Goal: Task Accomplishment & Management: Use online tool/utility

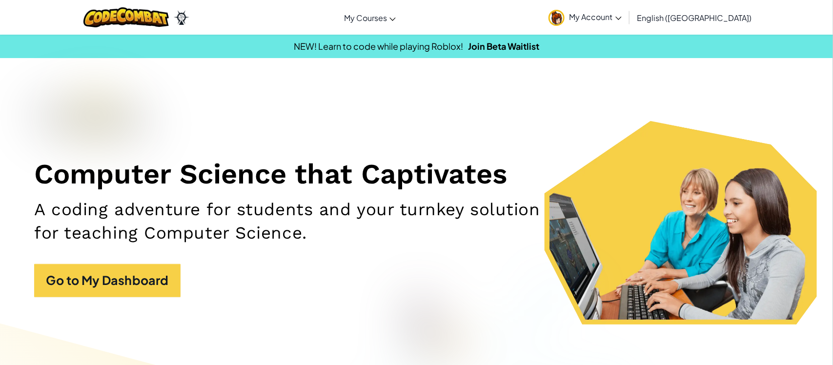
click at [565, 16] on img at bounding box center [557, 18] width 16 height 16
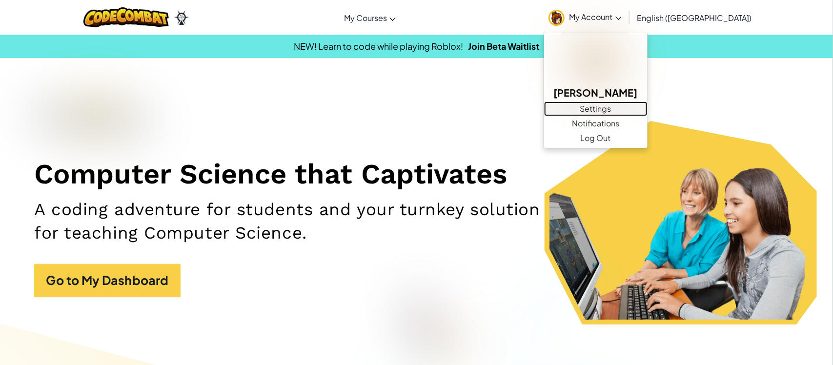
click at [646, 106] on link "Settings" at bounding box center [595, 109] width 103 height 15
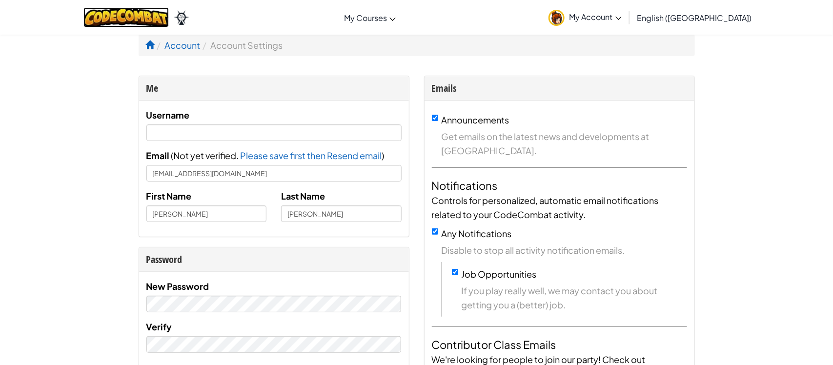
click at [128, 14] on img at bounding box center [125, 17] width 85 height 20
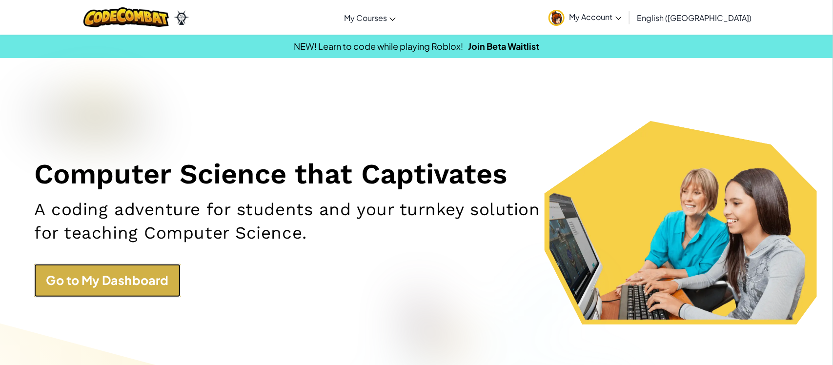
click at [119, 286] on link "Go to My Dashboard" at bounding box center [107, 280] width 146 height 33
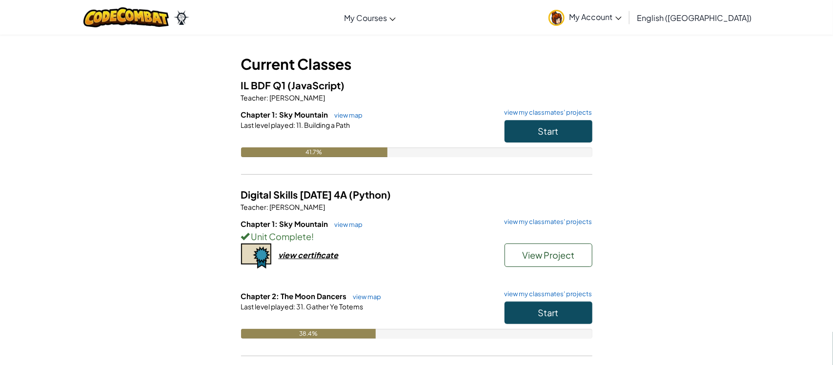
scroll to position [44, 0]
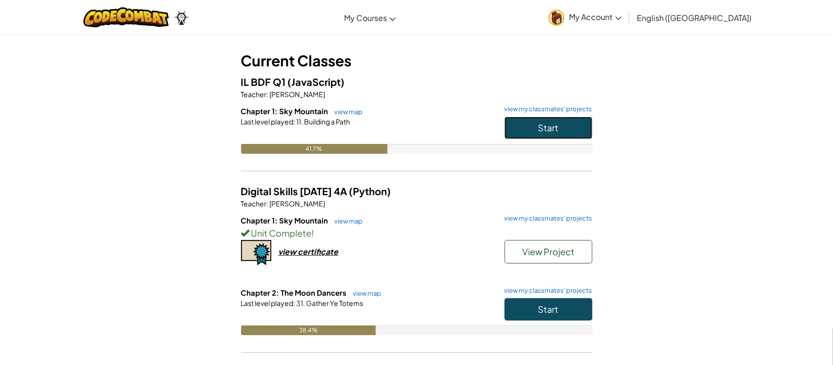
click at [525, 131] on button "Start" at bounding box center [549, 128] width 88 height 22
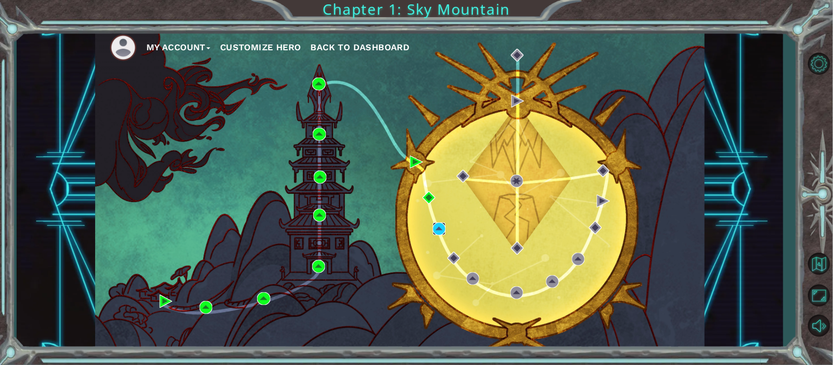
click at [445, 227] on img at bounding box center [439, 229] width 13 height 13
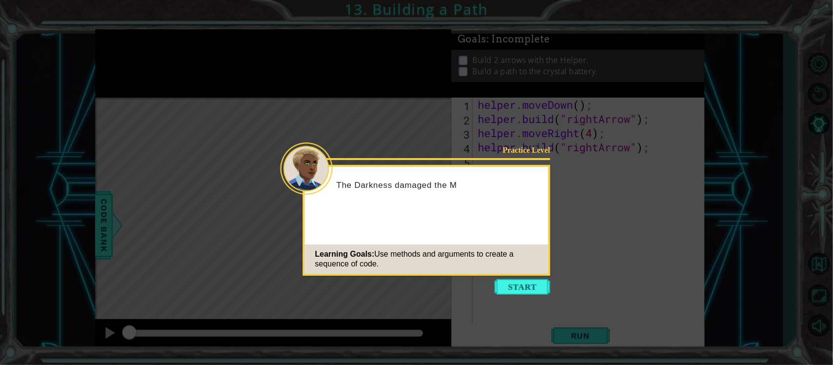
click at [511, 278] on icon at bounding box center [416, 182] width 833 height 365
click at [512, 277] on icon at bounding box center [416, 182] width 833 height 365
click at [509, 291] on button "Start" at bounding box center [523, 287] width 56 height 16
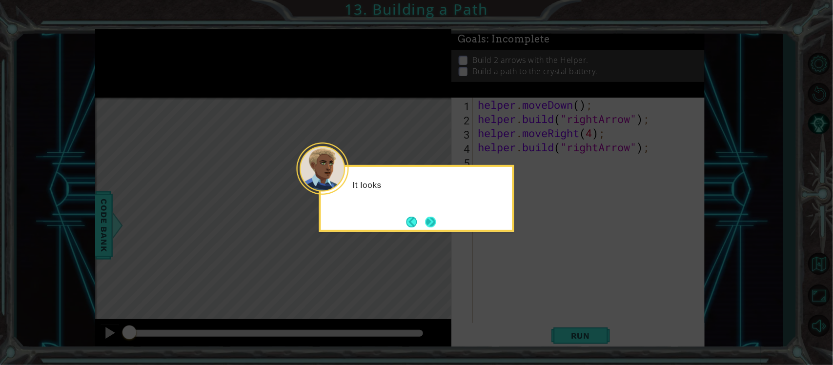
click at [436, 225] on button "Next" at bounding box center [430, 222] width 11 height 11
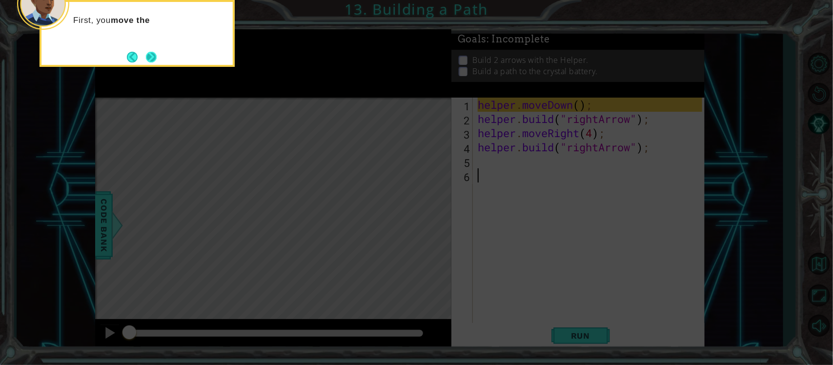
click at [154, 62] on button "Next" at bounding box center [151, 57] width 11 height 11
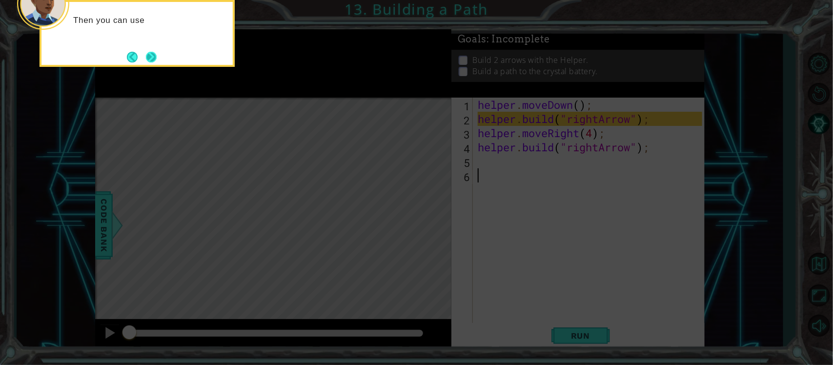
click at [150, 60] on button "Next" at bounding box center [151, 57] width 11 height 11
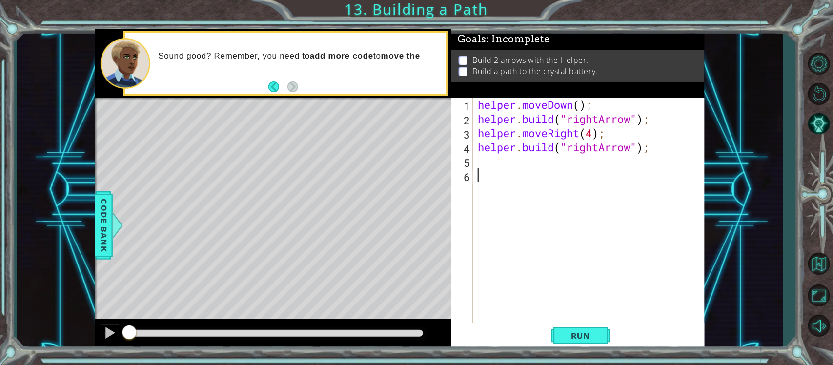
click at [605, 322] on div "helper . moveDown ( ) ; helper . build ( "rightArrow" ) ; helper . moveRight ( …" at bounding box center [591, 225] width 231 height 255
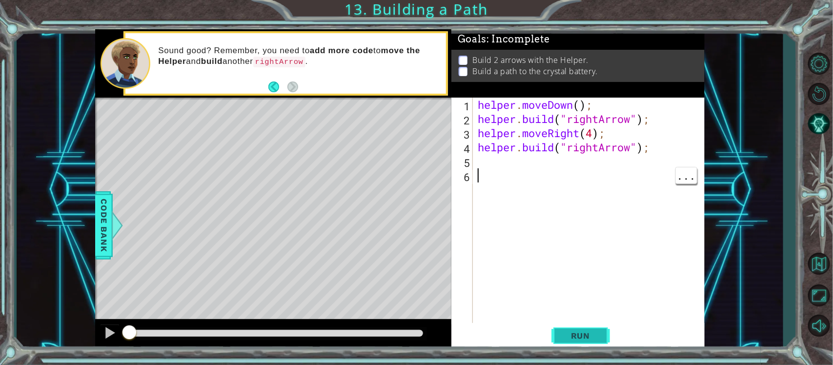
click at [559, 342] on button "Run" at bounding box center [581, 335] width 59 height 25
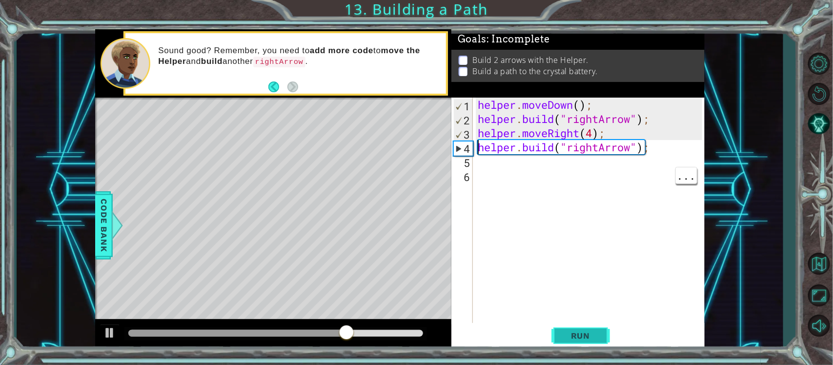
type textarea "[DOMAIN_NAME]("rightArrow");"
click at [652, 149] on div "helper . moveDown ( ) ; helper . build ( "rightArrow" ) ; helper . moveRight ( …" at bounding box center [591, 225] width 231 height 255
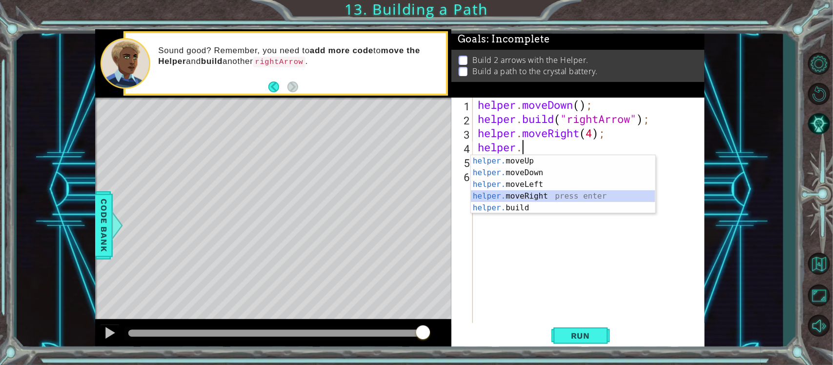
click at [579, 199] on div "helper. moveUp press enter helper. moveDown press enter helper. moveLeft press …" at bounding box center [563, 196] width 184 height 82
type textarea "helper.moveRight(1);"
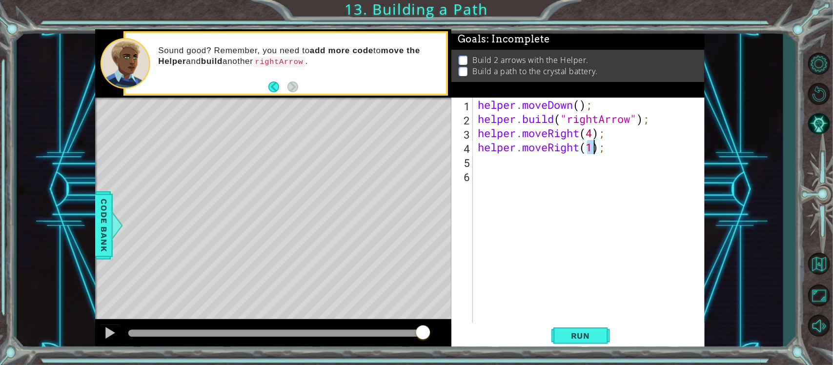
click at [536, 168] on div "helper . moveDown ( ) ; helper . build ( "rightArrow" ) ; helper . moveRight ( …" at bounding box center [591, 225] width 231 height 255
click at [553, 175] on div "helper. bu ild press enter" at bounding box center [563, 186] width 184 height 35
click at [585, 334] on span "Run" at bounding box center [580, 336] width 39 height 10
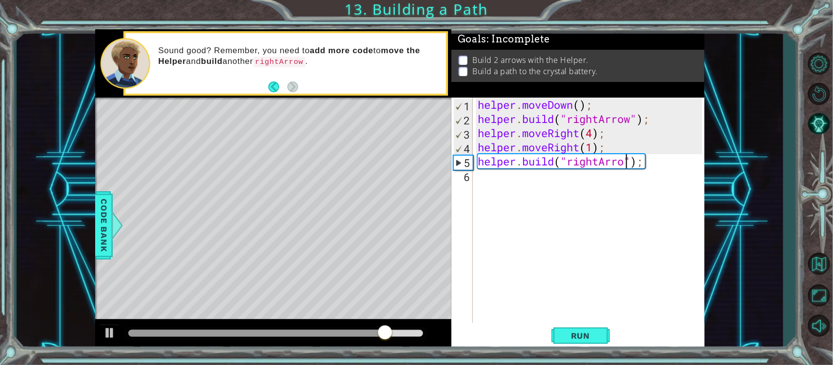
click at [593, 149] on div "helper . moveDown ( ) ; helper . build ( "rightArrow" ) ; helper . moveRight ( …" at bounding box center [591, 225] width 231 height 255
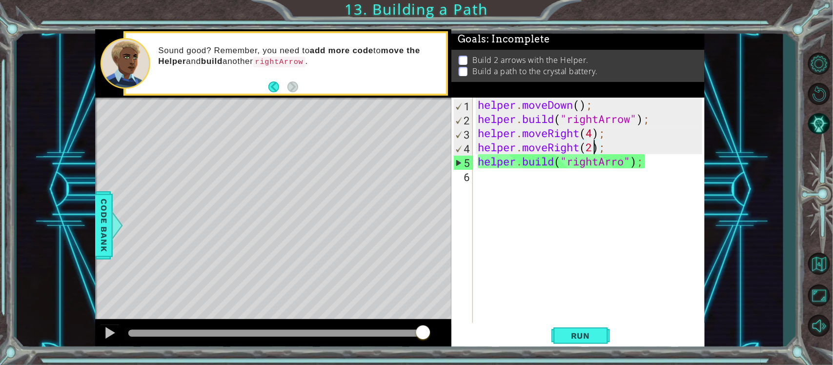
click at [625, 162] on div "helper . moveDown ( ) ; helper . build ( "rightArrow" ) ; helper . moveRight ( …" at bounding box center [591, 225] width 231 height 255
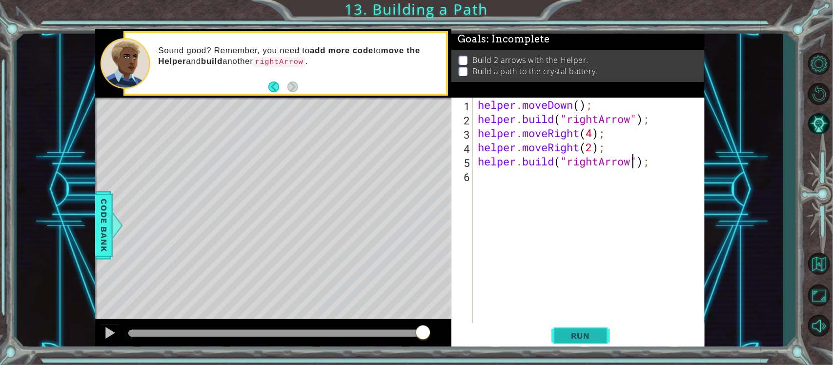
click at [560, 332] on button "Run" at bounding box center [581, 335] width 59 height 25
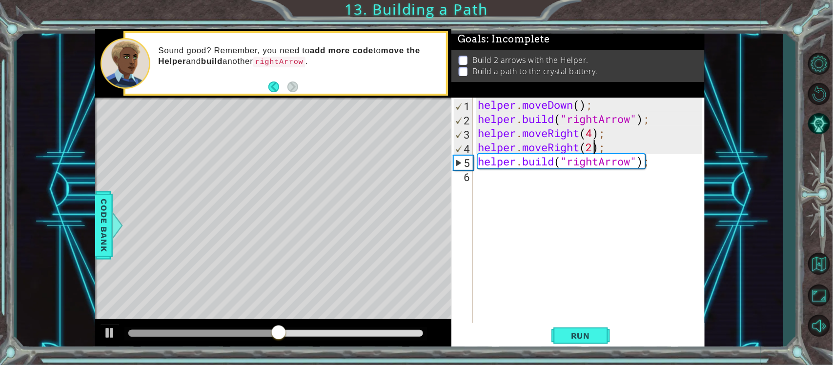
click at [594, 149] on div "helper . moveDown ( ) ; helper . build ( "rightArrow" ) ; helper . moveRight ( …" at bounding box center [591, 225] width 231 height 255
type textarea "helper.moveRight(8);"
click at [592, 340] on span "Run" at bounding box center [580, 336] width 39 height 10
click at [577, 171] on div "helper . moveDown ( ) ; helper . build ( "rightArrow" ) ; helper . moveRight ( …" at bounding box center [591, 225] width 231 height 255
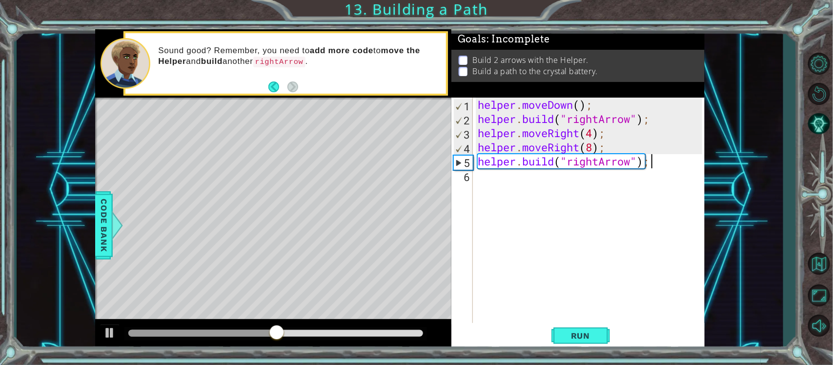
scroll to position [0, 0]
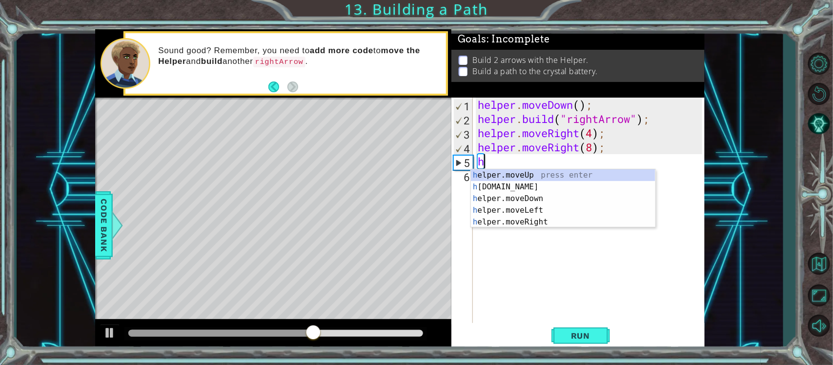
type textarea "h"
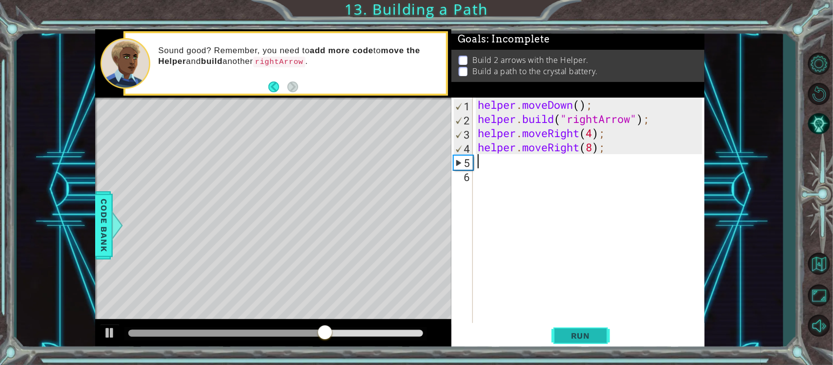
click at [570, 336] on span "Run" at bounding box center [580, 336] width 39 height 10
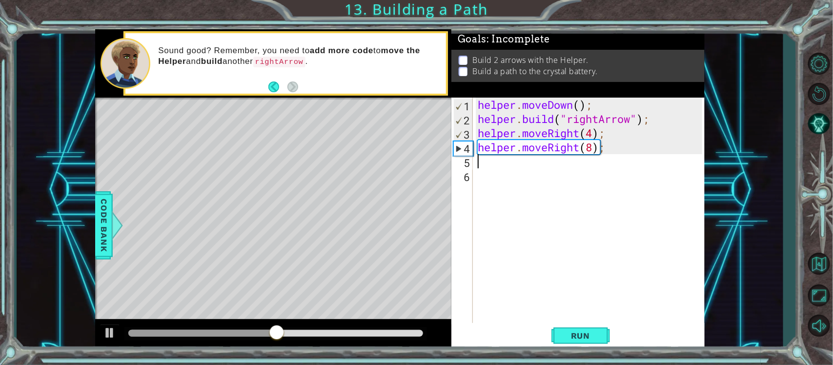
click at [566, 117] on div "helper . moveDown ( ) ; helper . build ( "rightArrow" ) ; helper . moveRight ( …" at bounding box center [591, 225] width 231 height 255
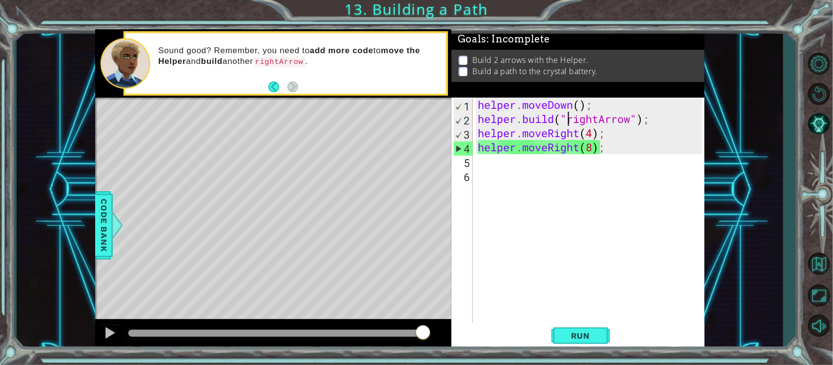
click at [528, 151] on div "helper . moveDown ( ) ; helper . build ( "rightArrow" ) ; helper . moveRight ( …" at bounding box center [591, 225] width 231 height 255
type textarea "helper.moveRight(8);"
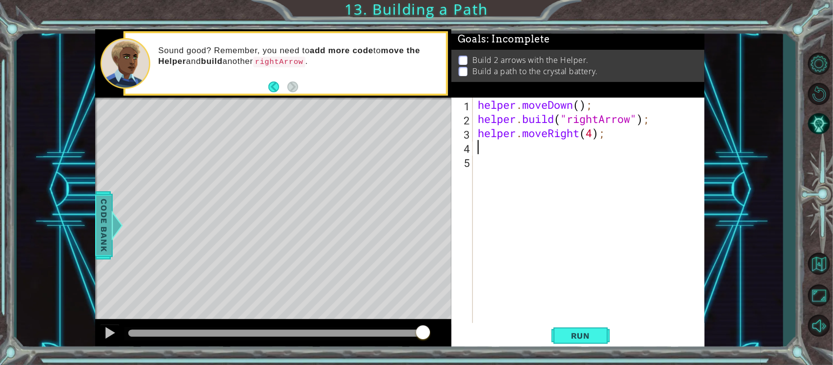
click at [110, 218] on span "Code Bank" at bounding box center [104, 226] width 16 height 60
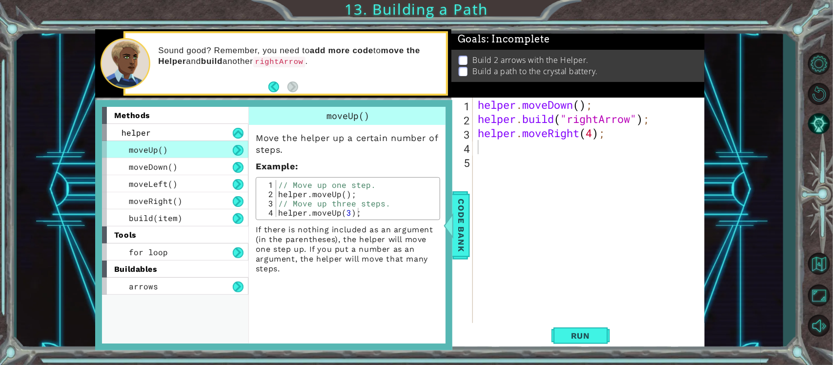
click at [75, 236] on div "1 ההההההההההההההההההההההההההההההההההההההההההההההההההההההההההההההההההההההההההההה…" at bounding box center [400, 189] width 766 height 321
click at [133, 252] on span "for loop" at bounding box center [148, 252] width 39 height 10
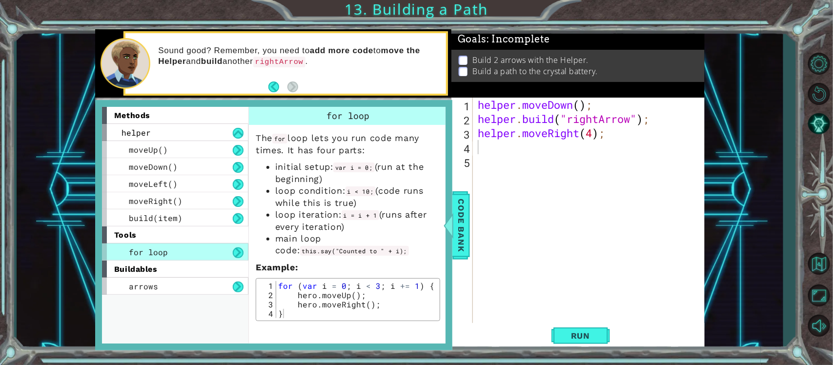
click at [45, 221] on div "1 ההההההההההההההההההההההההההההההההההההההההההההההההההההההההההההההההההההההההההההה…" at bounding box center [400, 189] width 766 height 321
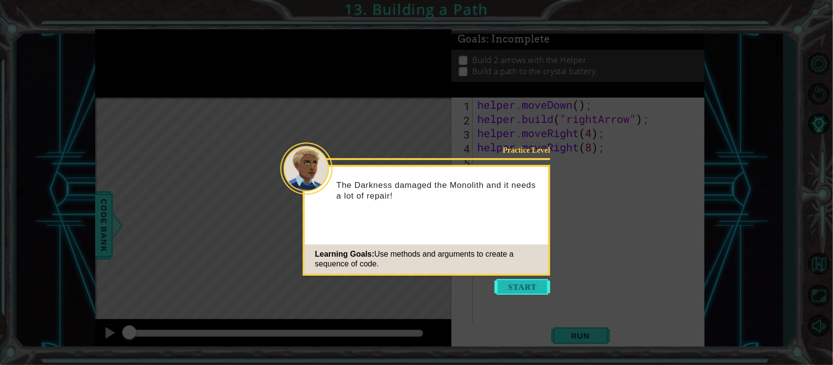
click at [525, 291] on button "Start" at bounding box center [523, 287] width 56 height 16
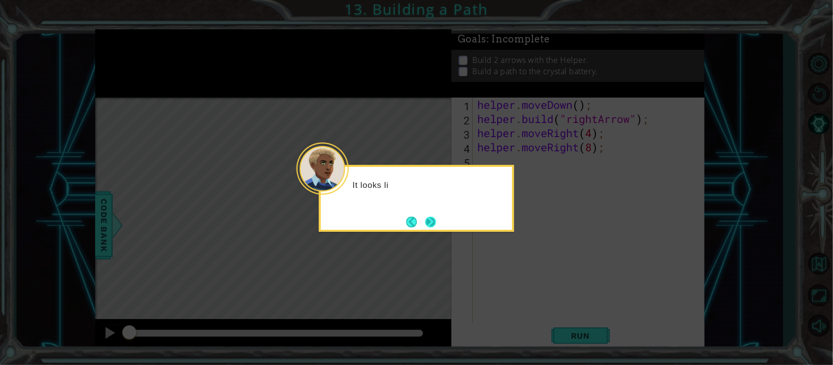
click at [429, 221] on button "Next" at bounding box center [430, 222] width 11 height 11
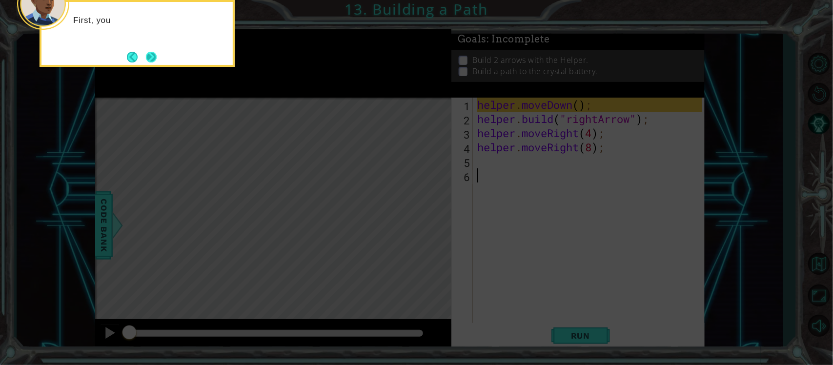
click at [153, 61] on button "Next" at bounding box center [151, 57] width 11 height 11
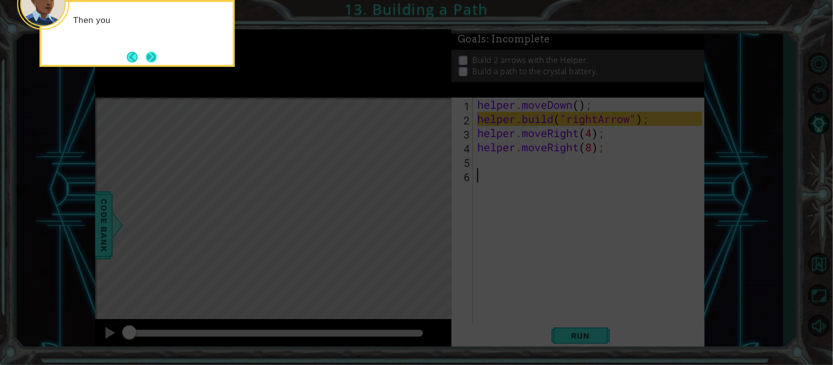
click at [157, 55] on button "Next" at bounding box center [151, 57] width 11 height 11
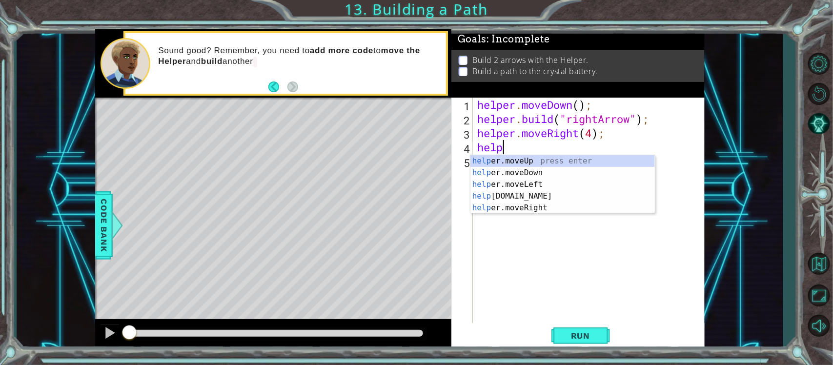
type textarea "h"
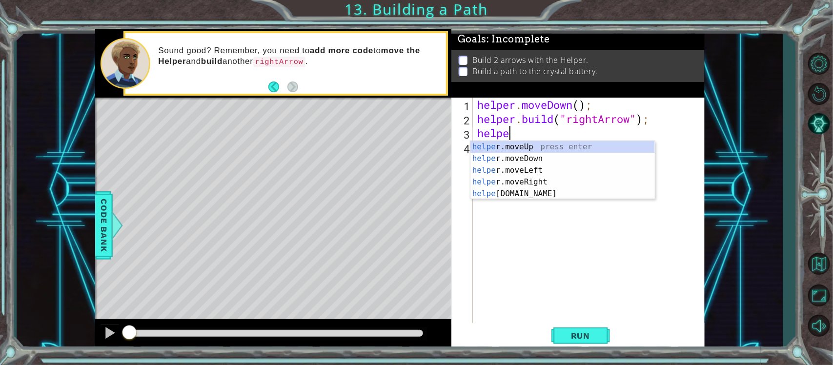
type textarea "h"
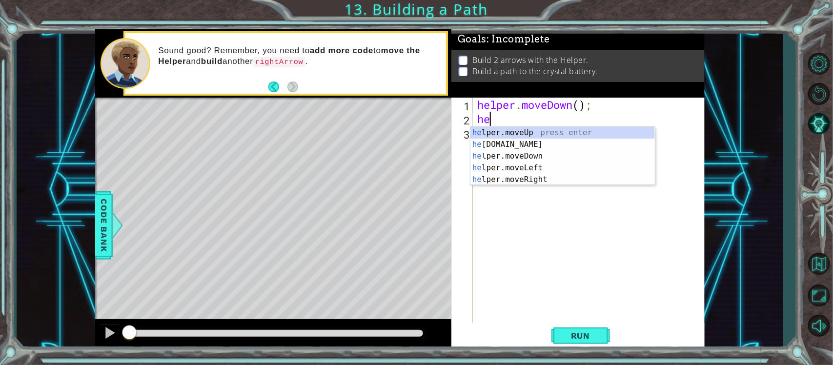
type textarea "h"
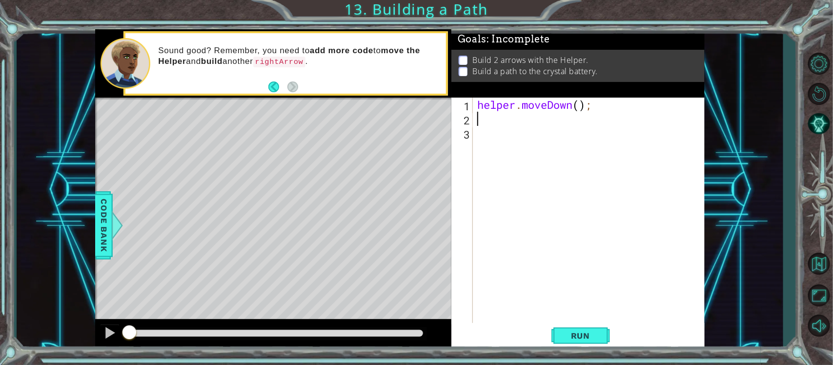
type textarea "helper.moveDown();"
click at [580, 333] on span "Run" at bounding box center [580, 336] width 39 height 10
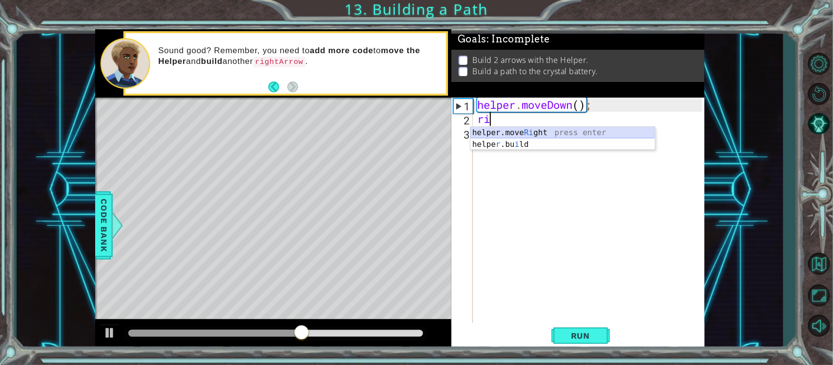
click at [553, 130] on div "helper.move Ri ght press enter helpe r .bu i ld press enter" at bounding box center [562, 150] width 184 height 47
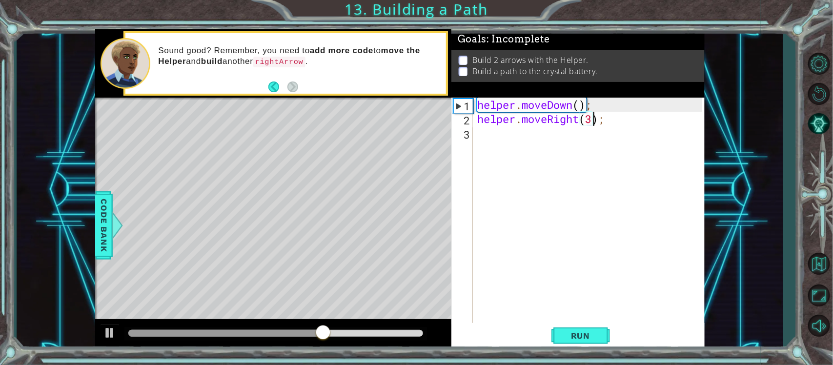
scroll to position [0, 5]
click at [574, 334] on span "Run" at bounding box center [580, 336] width 39 height 10
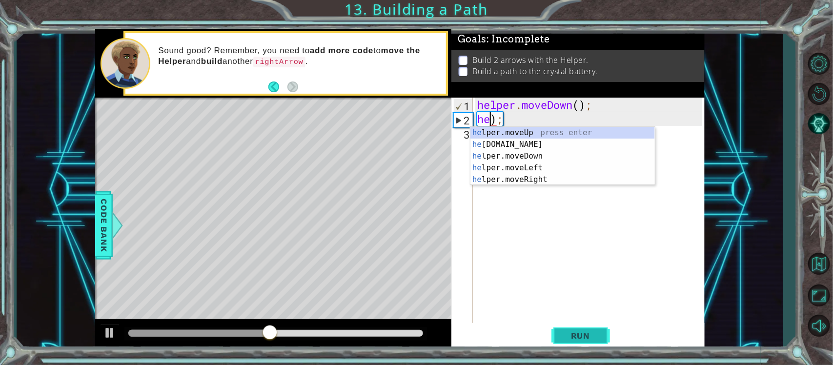
scroll to position [0, 0]
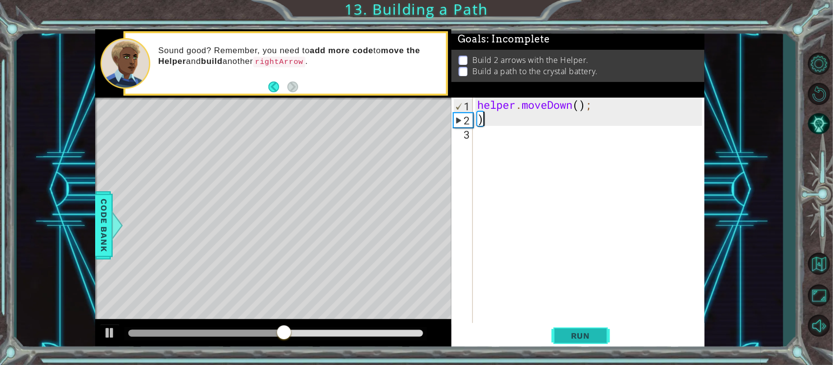
type textarea ")"
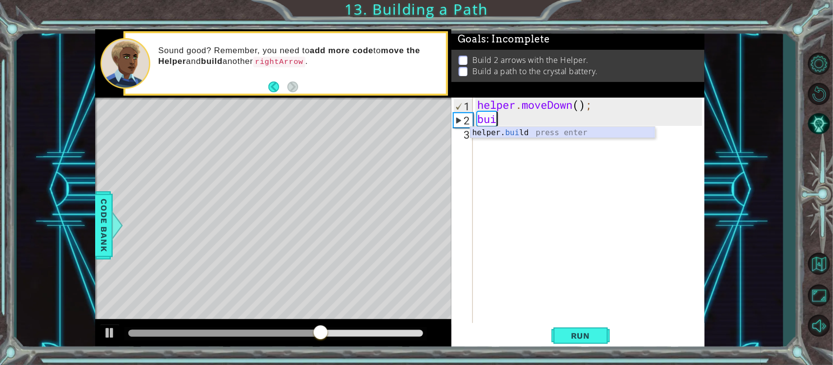
click at [592, 131] on div "helper. bui ld press enter" at bounding box center [562, 144] width 184 height 35
type textarea "[DOMAIN_NAME]("rightArrow");"
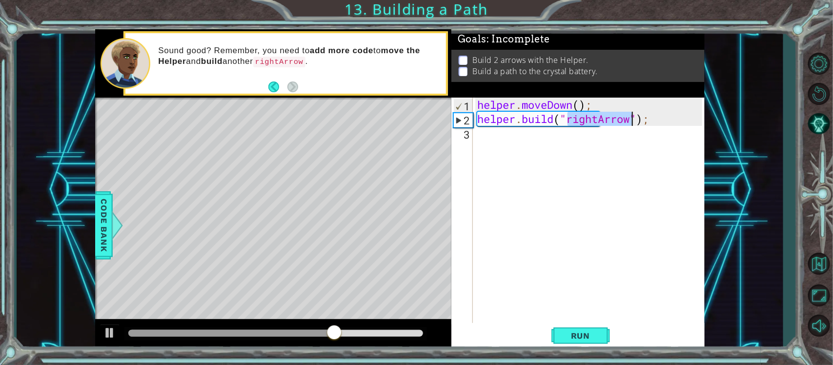
click at [591, 136] on div "helper . moveDown ( ) ; helper . build ( "rightArrow" ) ;" at bounding box center [591, 225] width 232 height 255
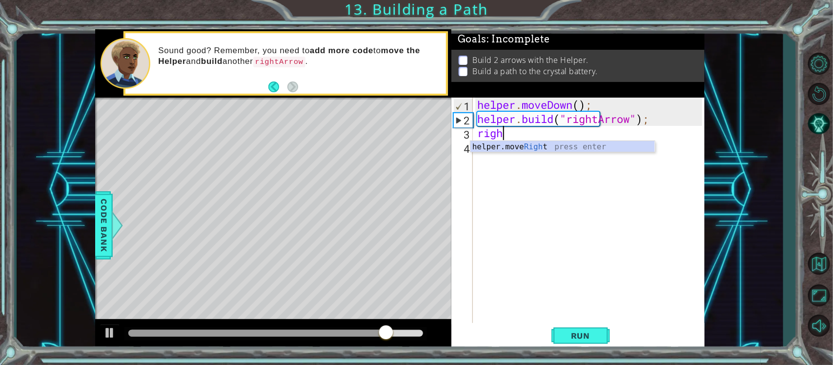
type textarea "right"
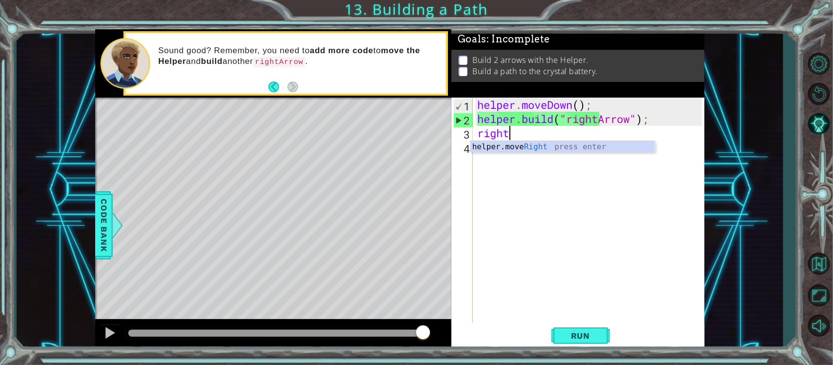
click at [524, 164] on div "helper . moveDown ( ) ; helper . build ( "rightArrow" ) ; right" at bounding box center [591, 225] width 232 height 255
click at [532, 150] on div "helper . moveDown ( ) ; helper . build ( "rightArrow" ) ; right" at bounding box center [591, 225] width 232 height 255
click at [524, 130] on div "helper . moveDown ( ) ; helper . build ( "rightArrow" ) ; right" at bounding box center [591, 225] width 232 height 255
type textarea "righ"
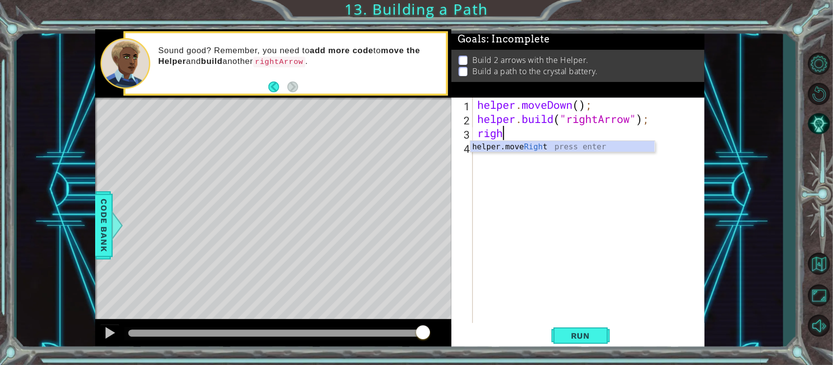
click at [540, 157] on div "helper . moveDown ( ) ; helper . build ( "rightArrow" ) ; righ" at bounding box center [591, 225] width 232 height 255
click at [557, 128] on div "helper . moveDown ( ) ; helper . build ( "rightArrow" ) ; righ" at bounding box center [591, 225] width 232 height 255
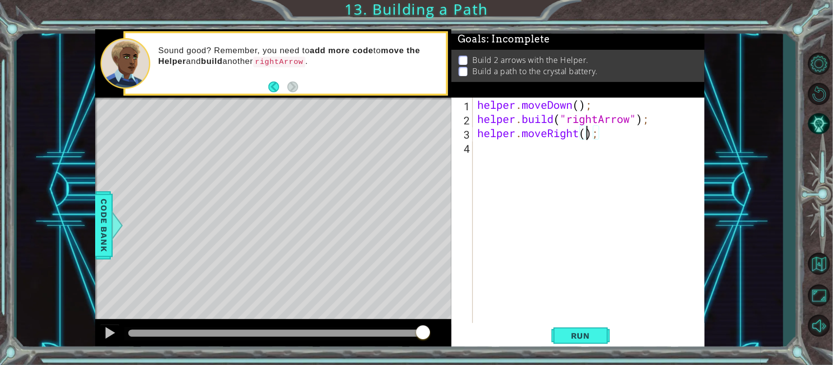
type textarea "helper.moveRight(3);"
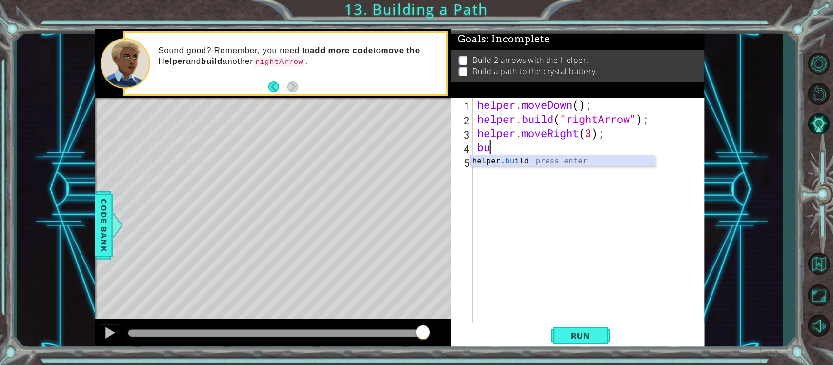
click at [612, 159] on div "helper. bu ild press enter" at bounding box center [562, 172] width 184 height 35
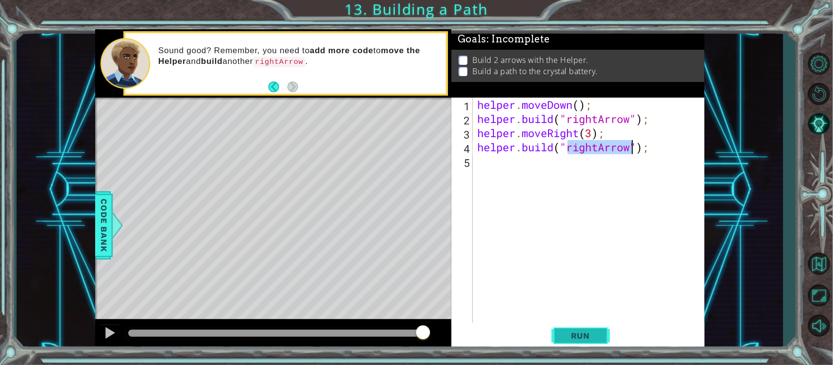
type textarea "[DOMAIN_NAME]("rightArrow");"
click at [578, 340] on span "Run" at bounding box center [580, 336] width 39 height 10
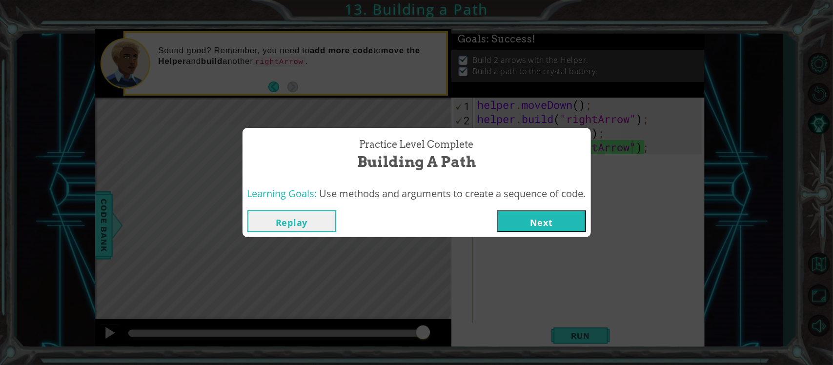
click at [532, 223] on button "Next" at bounding box center [541, 221] width 89 height 22
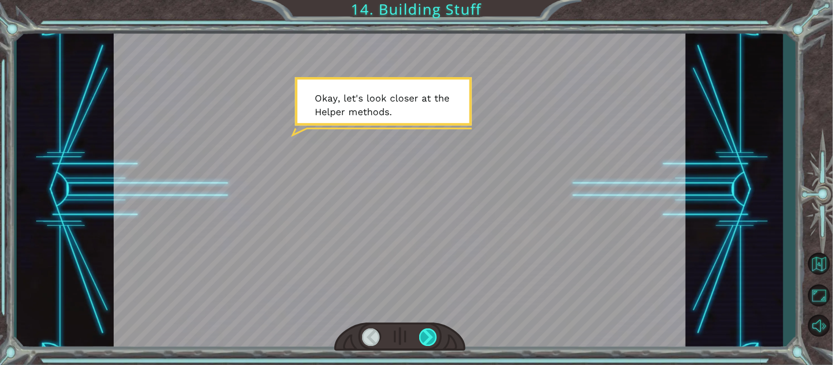
click at [423, 337] on div at bounding box center [428, 337] width 18 height 18
click at [432, 341] on div at bounding box center [428, 337] width 18 height 18
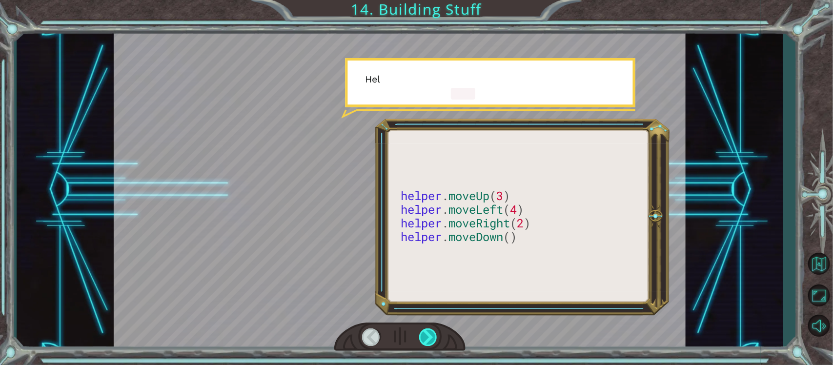
click at [431, 339] on div at bounding box center [428, 337] width 18 height 18
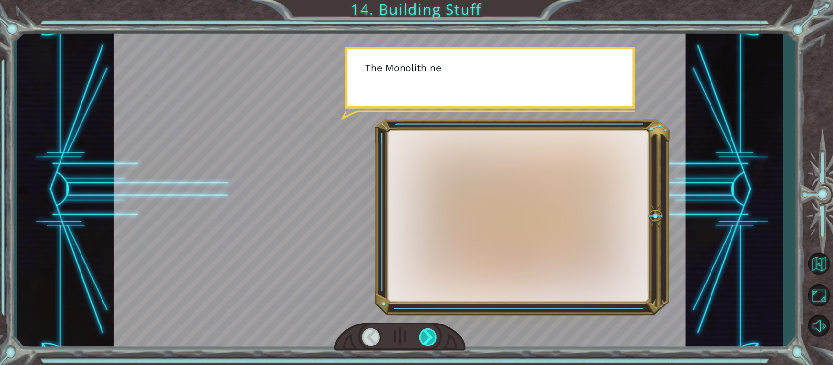
click at [434, 331] on div at bounding box center [428, 337] width 18 height 18
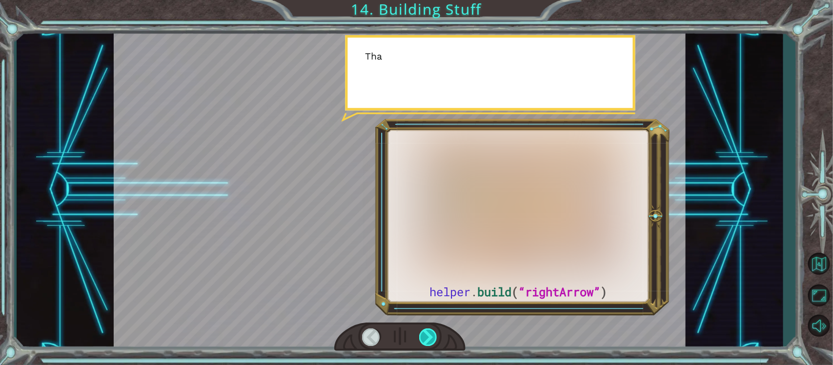
click at [435, 340] on div at bounding box center [428, 337] width 18 height 18
click at [436, 334] on div at bounding box center [428, 337] width 18 height 18
click at [437, 340] on div at bounding box center [428, 337] width 18 height 18
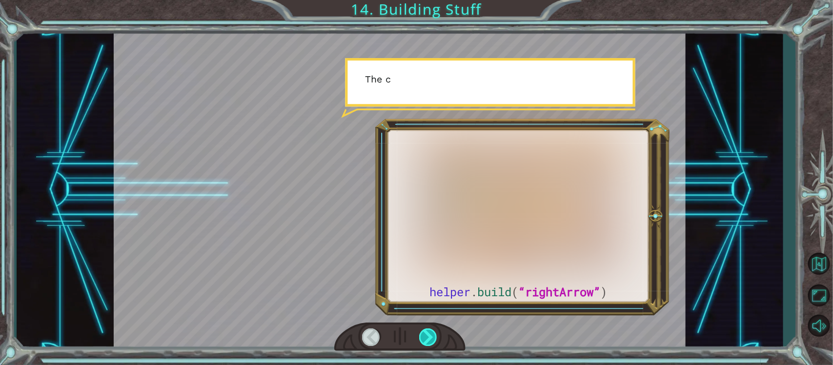
click at [437, 338] on div at bounding box center [428, 337] width 18 height 18
click at [454, 345] on div at bounding box center [400, 337] width 132 height 29
click at [453, 350] on div at bounding box center [400, 337] width 132 height 29
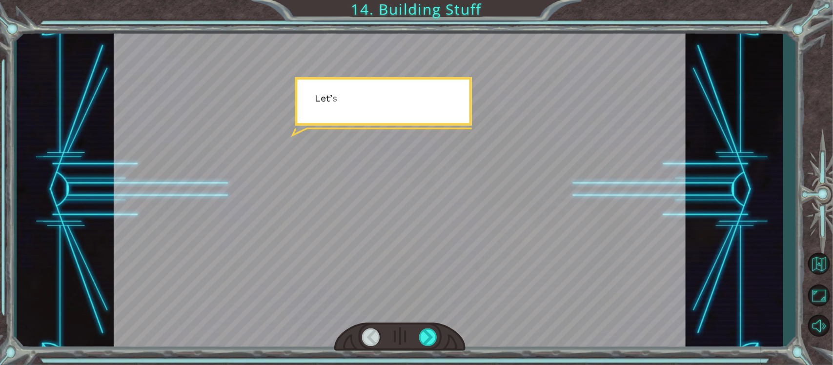
click at [455, 347] on div at bounding box center [400, 337] width 132 height 29
click at [457, 348] on div at bounding box center [400, 337] width 132 height 29
click at [449, 346] on div at bounding box center [400, 337] width 132 height 29
click at [432, 340] on div at bounding box center [428, 337] width 18 height 18
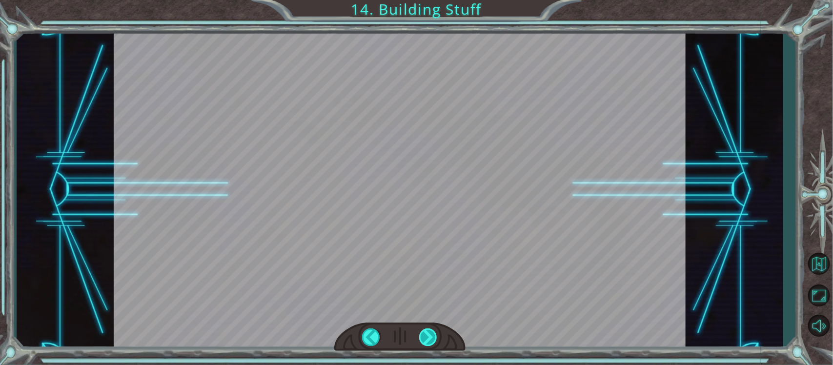
click at [435, 337] on div at bounding box center [428, 337] width 18 height 18
click at [432, 338] on div at bounding box center [428, 337] width 18 height 18
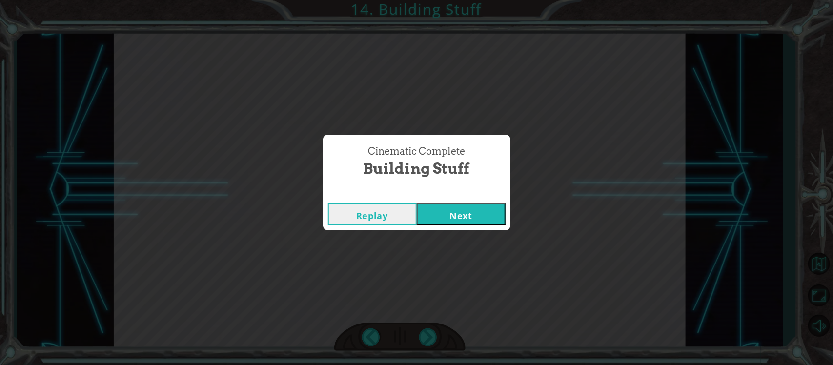
click at [450, 220] on button "Next" at bounding box center [461, 215] width 89 height 22
